Goal: Task Accomplishment & Management: Complete application form

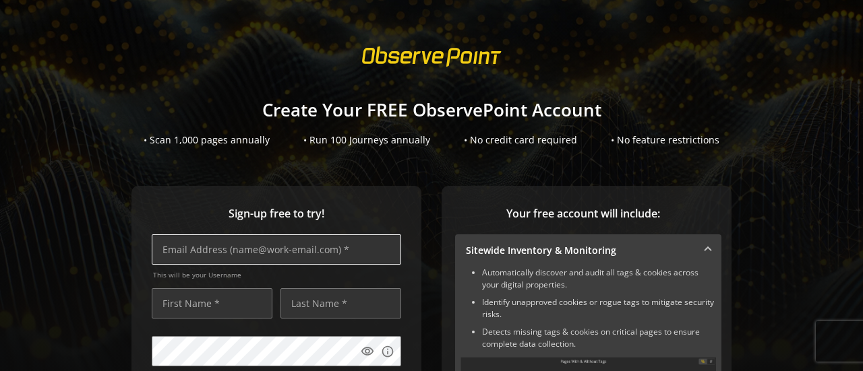
click at [282, 249] on input "text" at bounding box center [276, 250] width 249 height 30
type input "[EMAIL_ADDRESS][DOMAIN_NAME]"
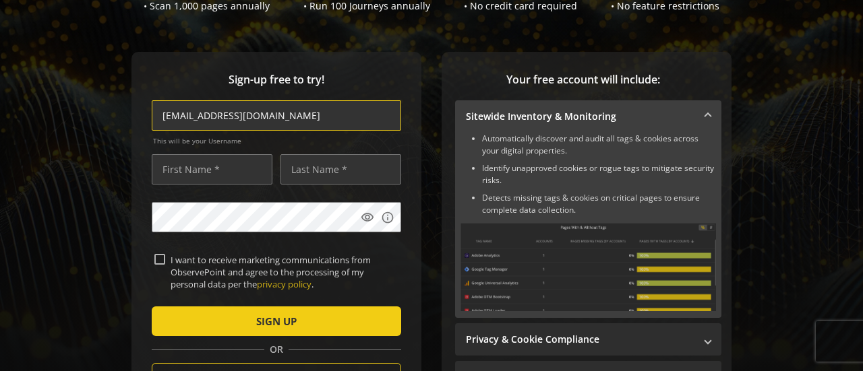
scroll to position [135, 0]
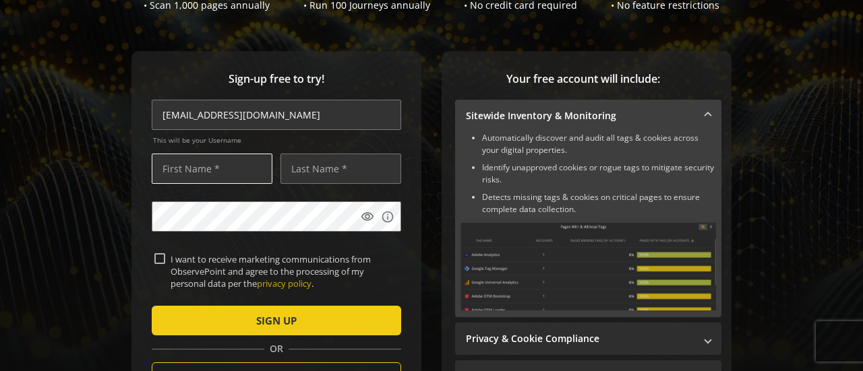
click at [209, 165] on input "text" at bounding box center [212, 169] width 121 height 30
type input "[DEMOGRAPHIC_DATA]"
click at [295, 159] on input "text" at bounding box center [340, 169] width 121 height 30
type input "Nayak"
click at [368, 222] on mat-icon "visibility" at bounding box center [367, 216] width 13 height 13
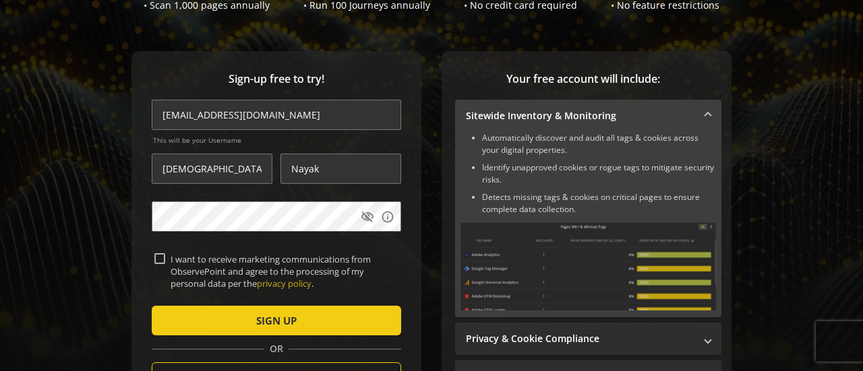
click at [159, 260] on input "I want to receive marketing communications from ObservePoint and agree to the p…" at bounding box center [159, 258] width 11 height 11
checkbox input "true"
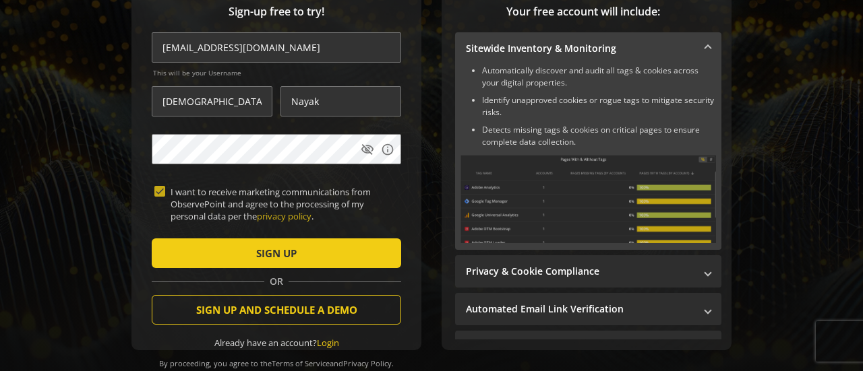
scroll to position [258, 0]
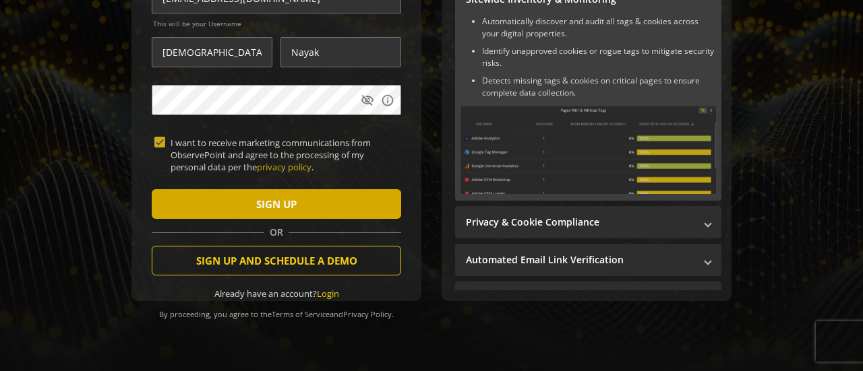
click at [275, 200] on span "SIGN UP" at bounding box center [276, 204] width 40 height 24
